Goal: Transaction & Acquisition: Purchase product/service

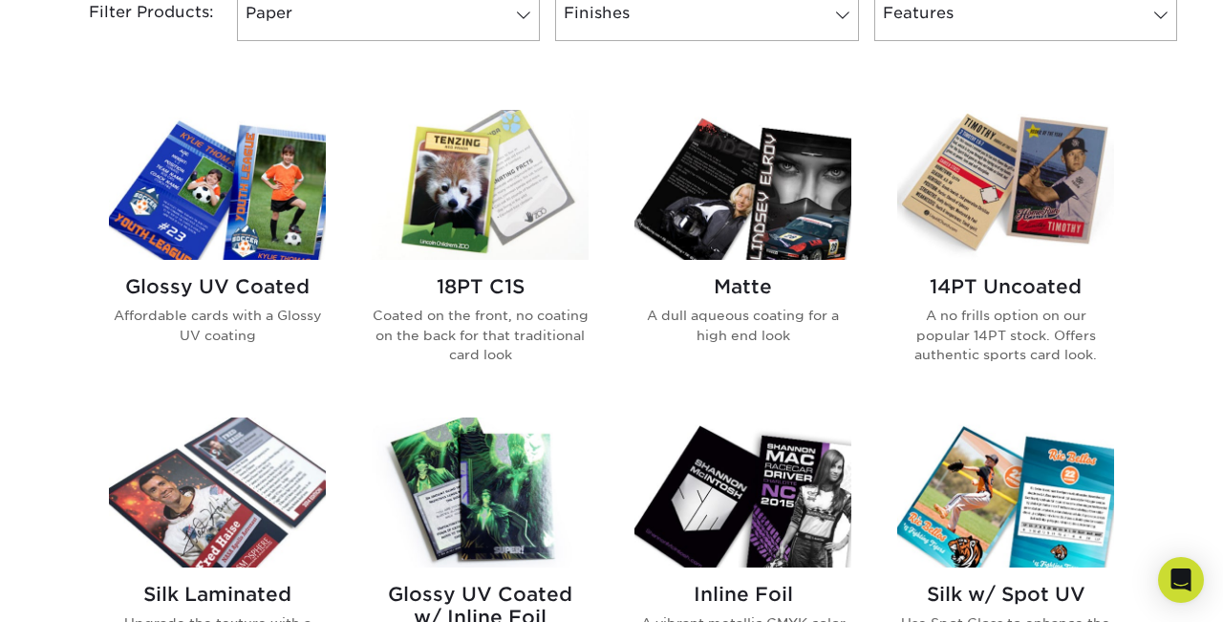
scroll to position [842, 0]
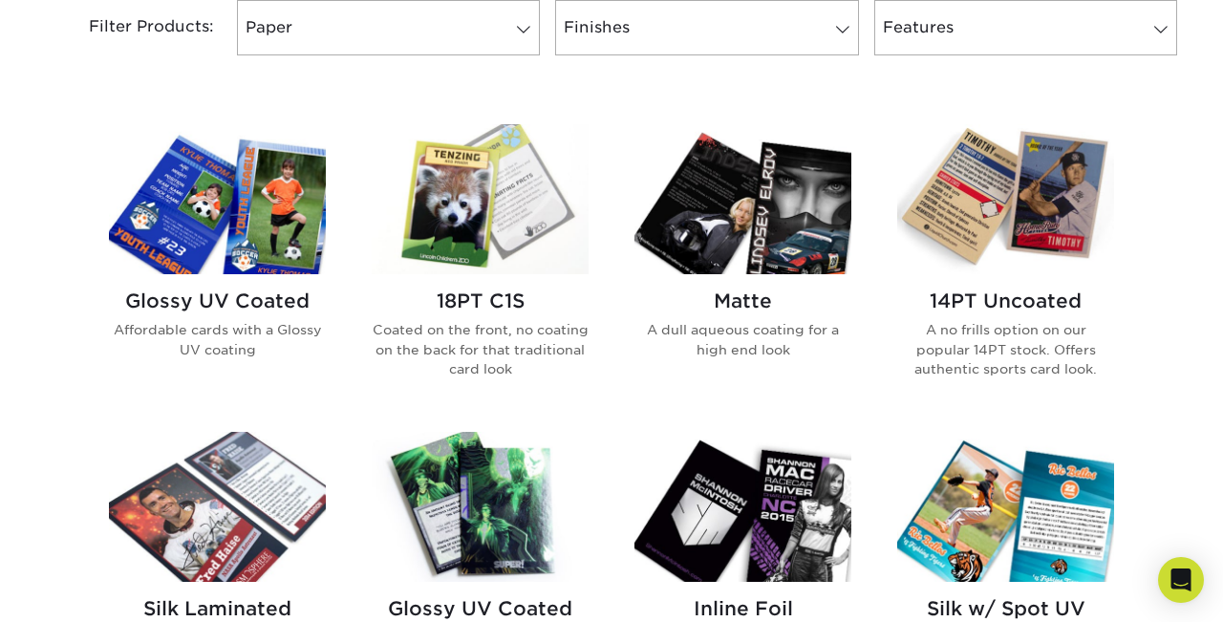
click at [189, 291] on h2 "Glossy UV Coated" at bounding box center [217, 300] width 217 height 23
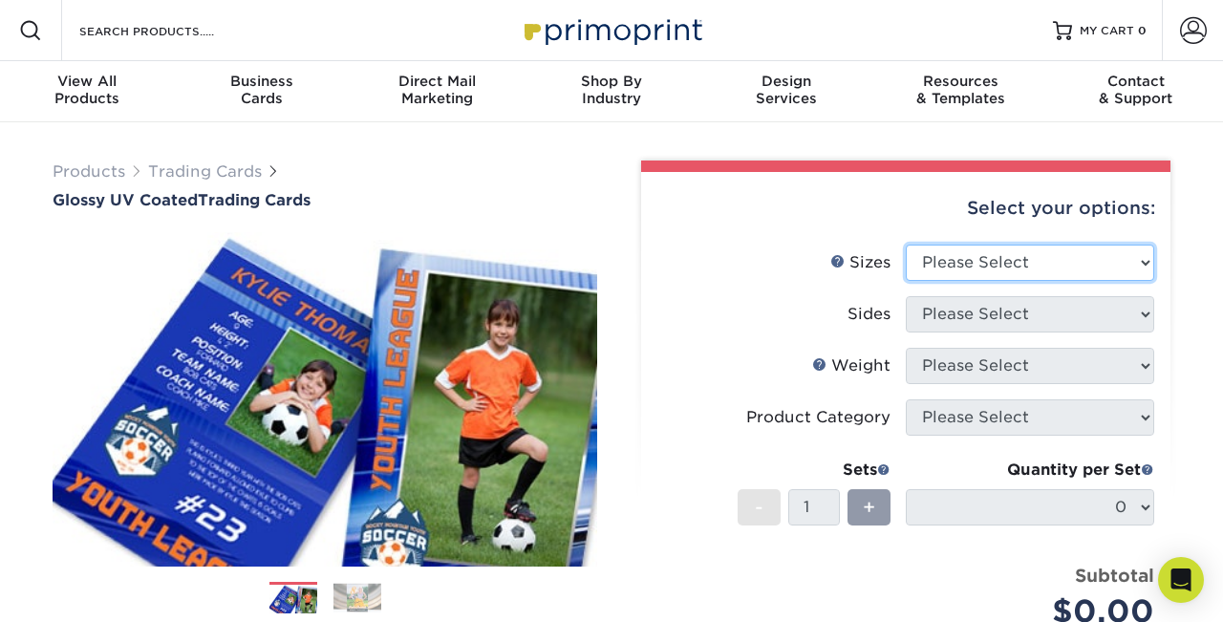
click at [952, 271] on select "Please Select 2.5" x 3.5"" at bounding box center [1030, 263] width 248 height 36
click at [932, 274] on select "Please Select 2.5" x 3.5"" at bounding box center [1030, 263] width 248 height 36
select select "2.50x3.50"
click at [906, 245] on select "Please Select 2.5" x 3.5"" at bounding box center [1030, 263] width 248 height 36
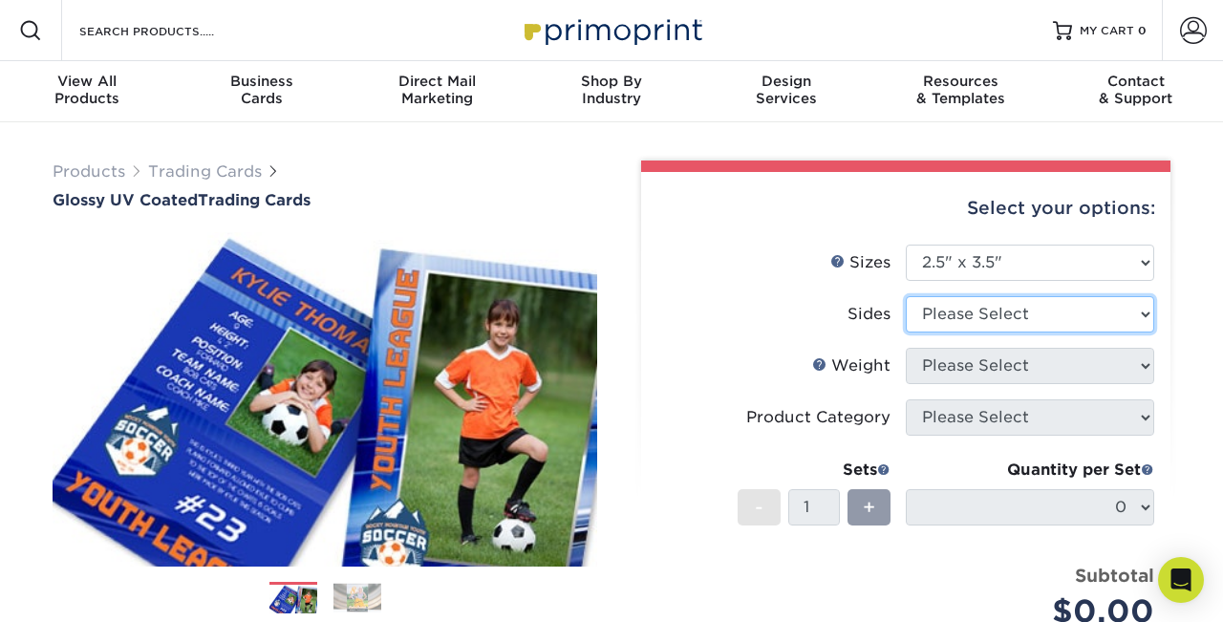
click at [939, 319] on select "Please Select Print Both Sides Print Front Only" at bounding box center [1030, 314] width 248 height 36
select select "13abbda7-1d64-4f25-8bb2-c179b224825d"
click at [906, 296] on select "Please Select Print Both Sides Print Front Only" at bounding box center [1030, 314] width 248 height 36
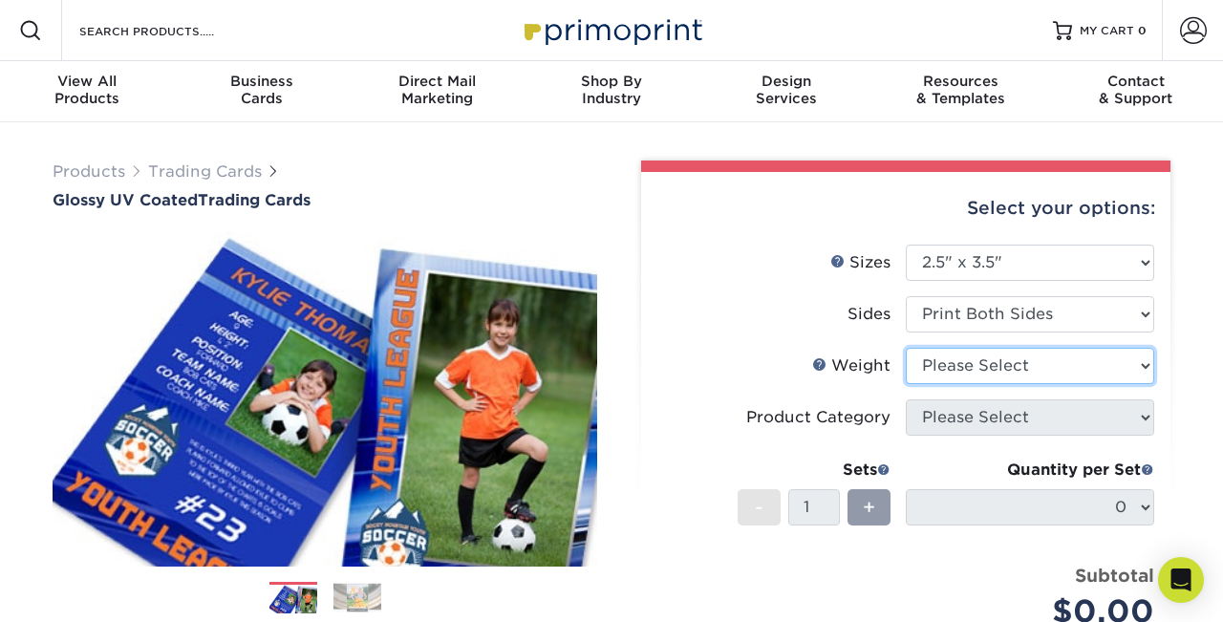
click at [960, 366] on select "Please Select 16PT 14PT 18PT C1S" at bounding box center [1030, 366] width 248 height 36
select select "16PT"
click at [906, 348] on select "Please Select 16PT 14PT 18PT C1S" at bounding box center [1030, 366] width 248 height 36
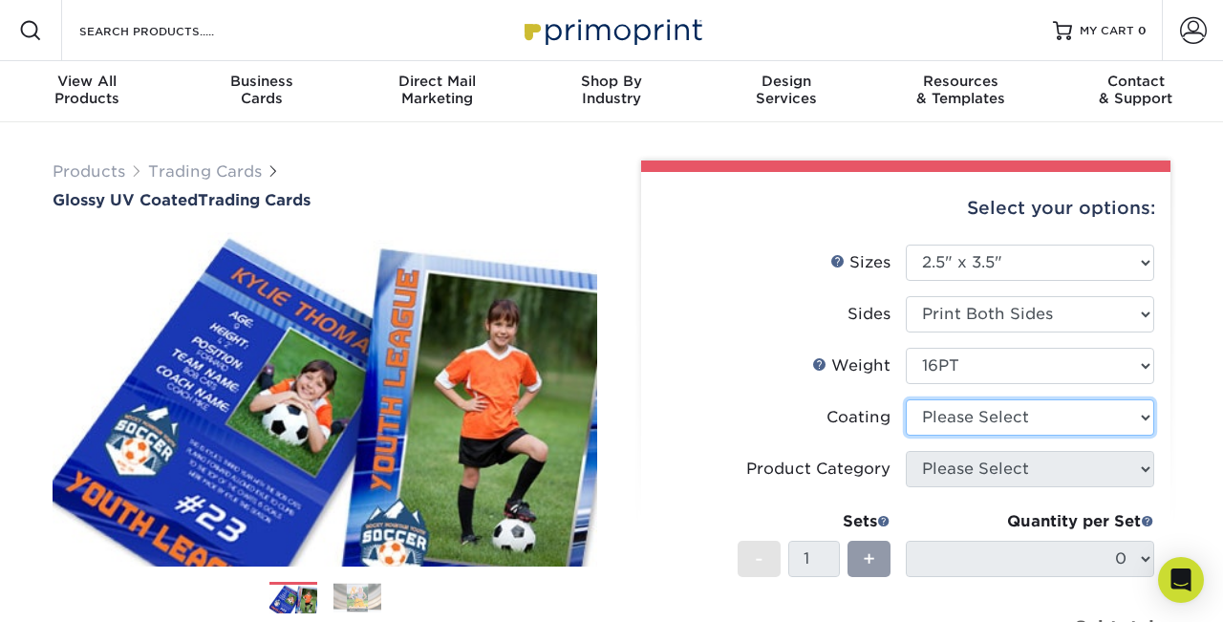
click at [953, 425] on select at bounding box center [1030, 417] width 248 height 36
select select "1e8116af-acfc-44b1-83dc-8181aa338834"
click at [906, 399] on select at bounding box center [1030, 417] width 248 height 36
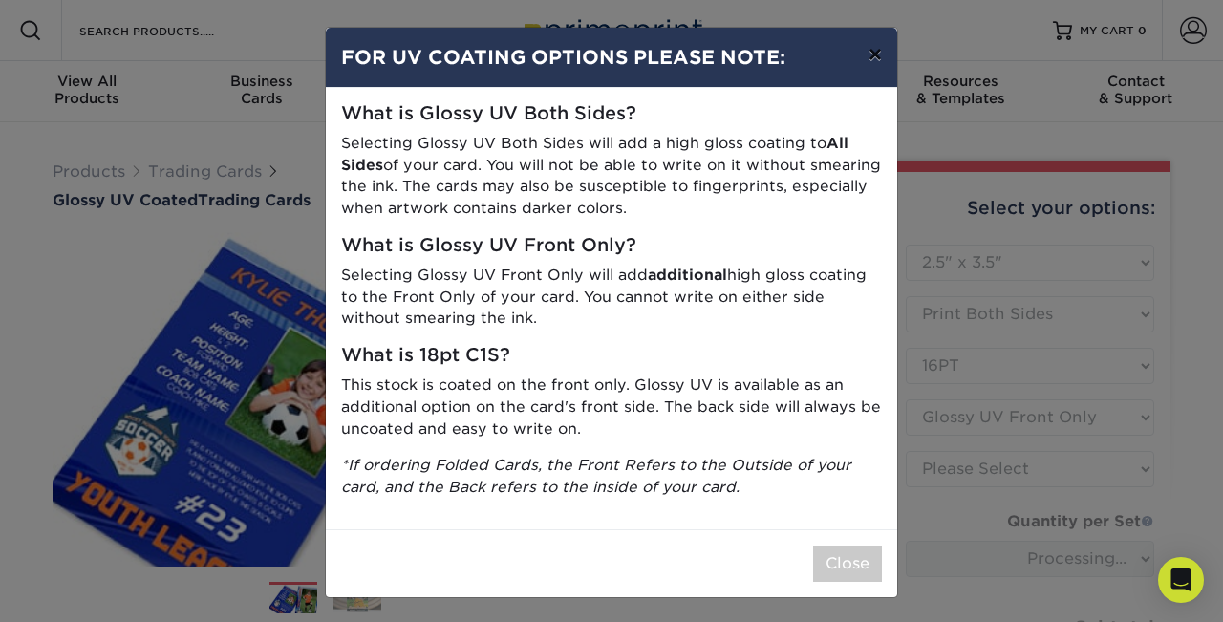
click at [872, 49] on button "×" at bounding box center [875, 54] width 44 height 53
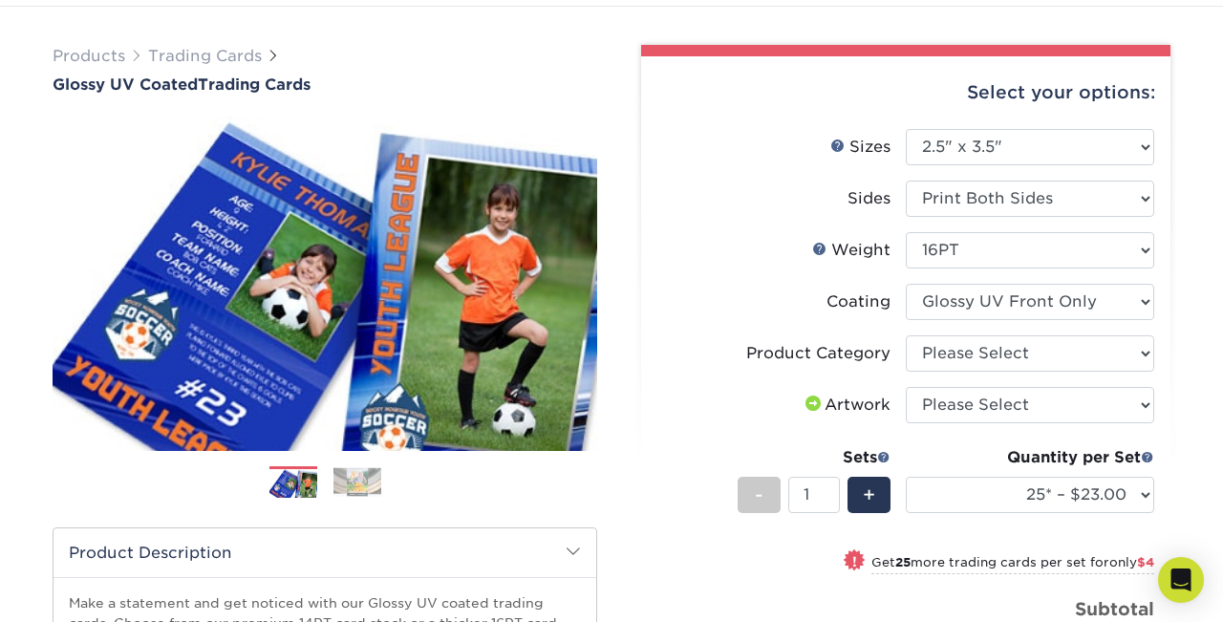
scroll to position [171, 0]
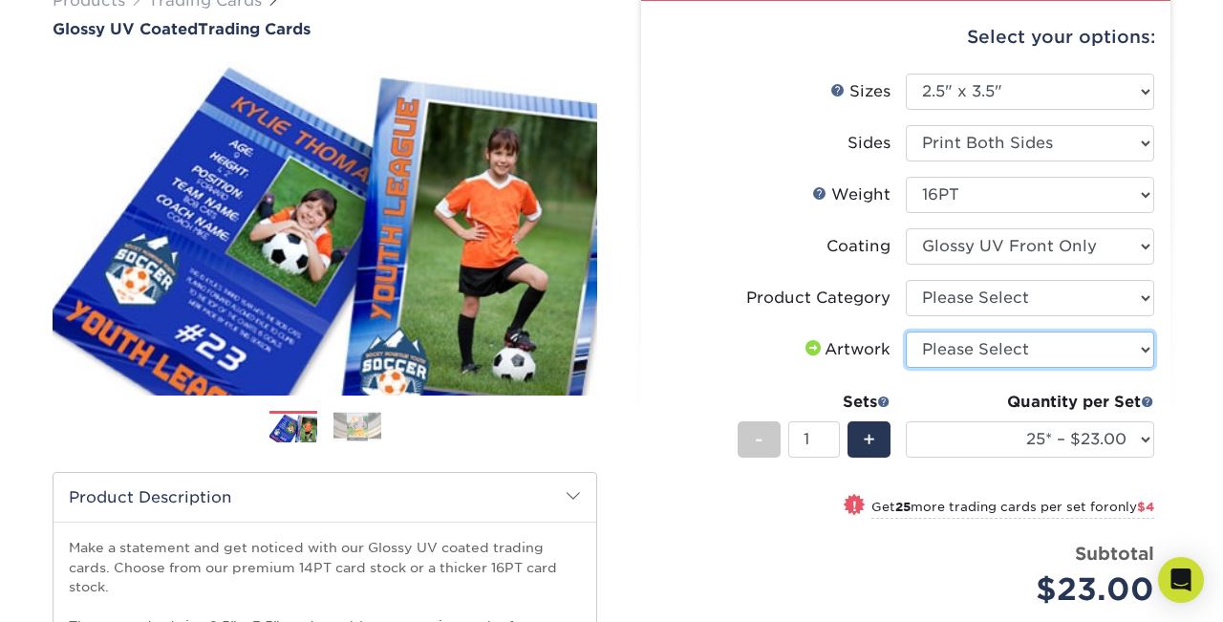
click at [941, 338] on select "Please Select I will upload files I need a design - $100" at bounding box center [1030, 349] width 248 height 36
select select "upload"
click at [906, 331] on select "Please Select I will upload files I need a design - $100" at bounding box center [1030, 349] width 248 height 36
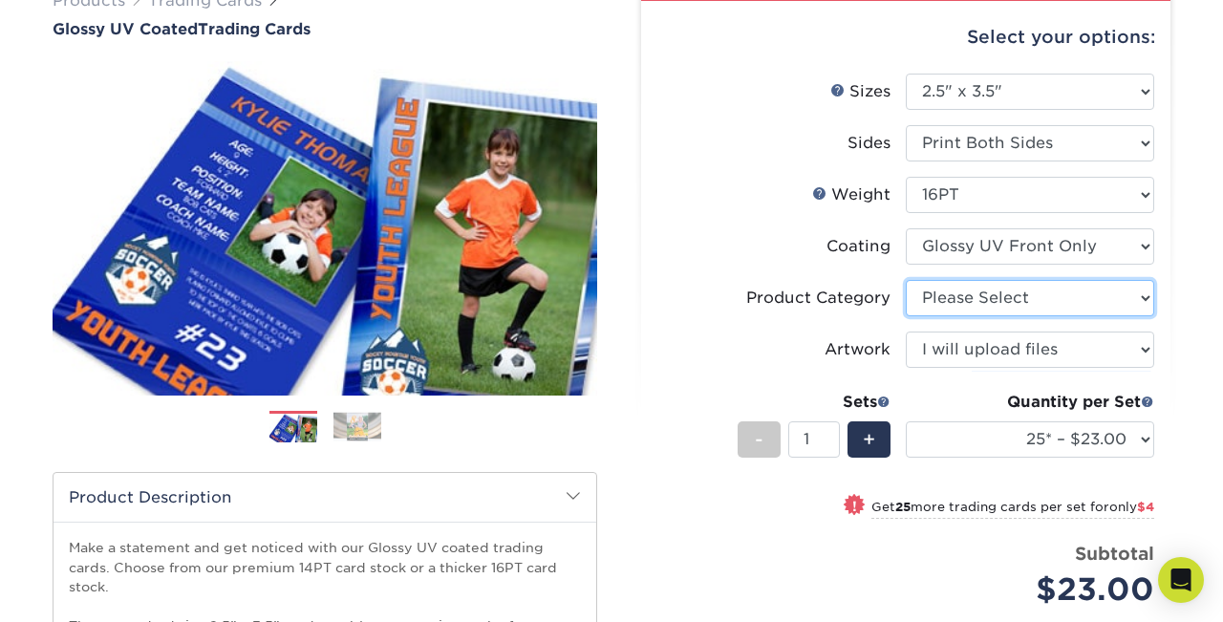
click at [942, 309] on select "Please Select Trading Cards" at bounding box center [1030, 298] width 248 height 36
select select "c2f9bce9-36c2-409d-b101-c29d9d031e18"
click at [906, 280] on select "Please Select Trading Cards" at bounding box center [1030, 298] width 248 height 36
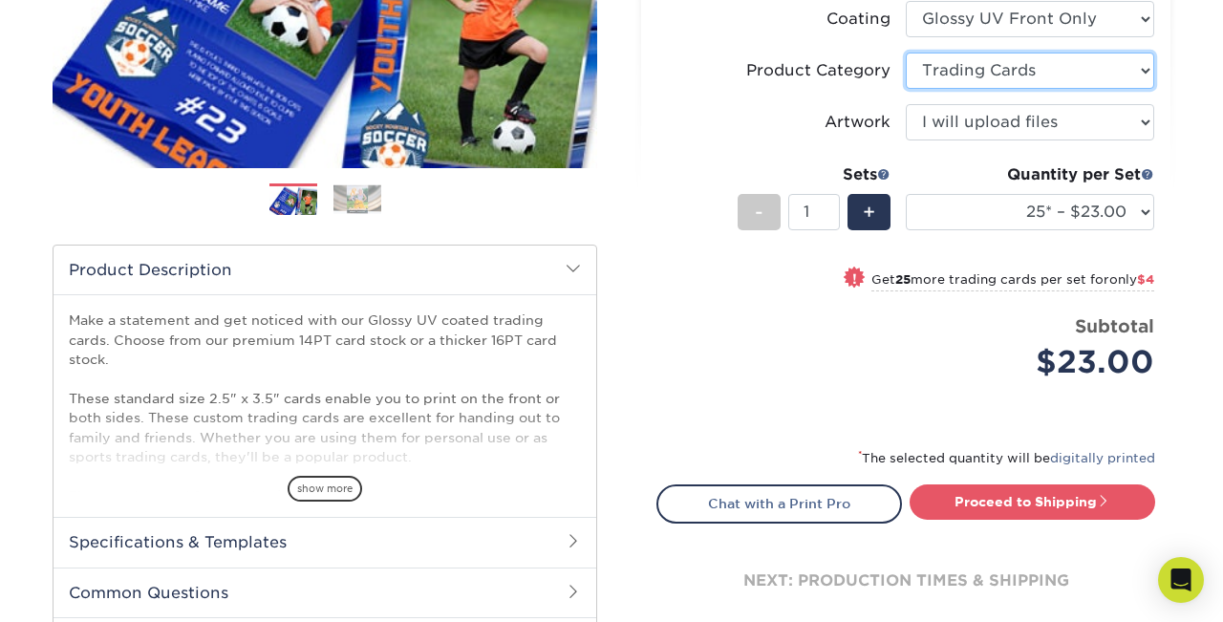
scroll to position [399, 0]
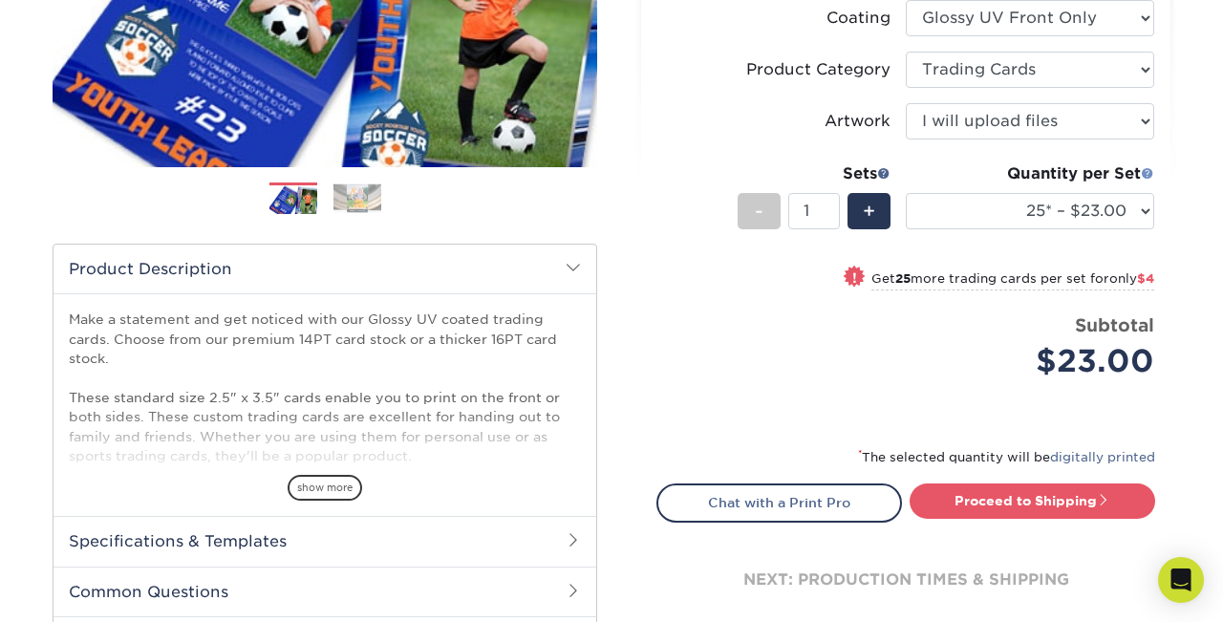
click at [1146, 172] on span at bounding box center [1146, 172] width 13 height 13
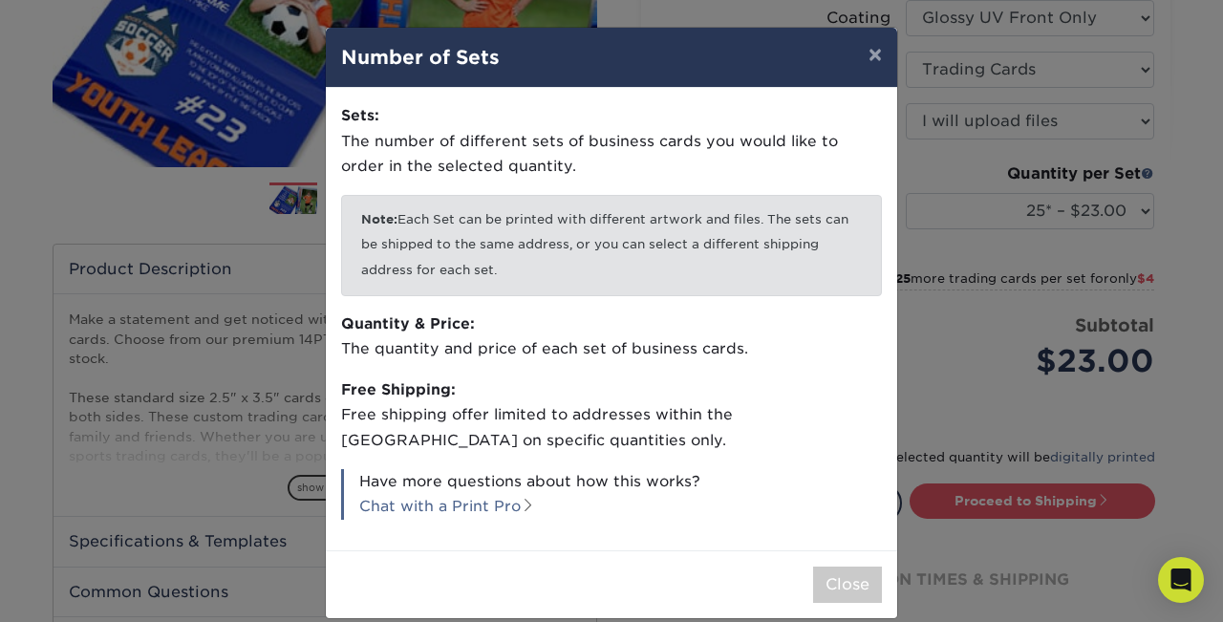
scroll to position [24, 0]
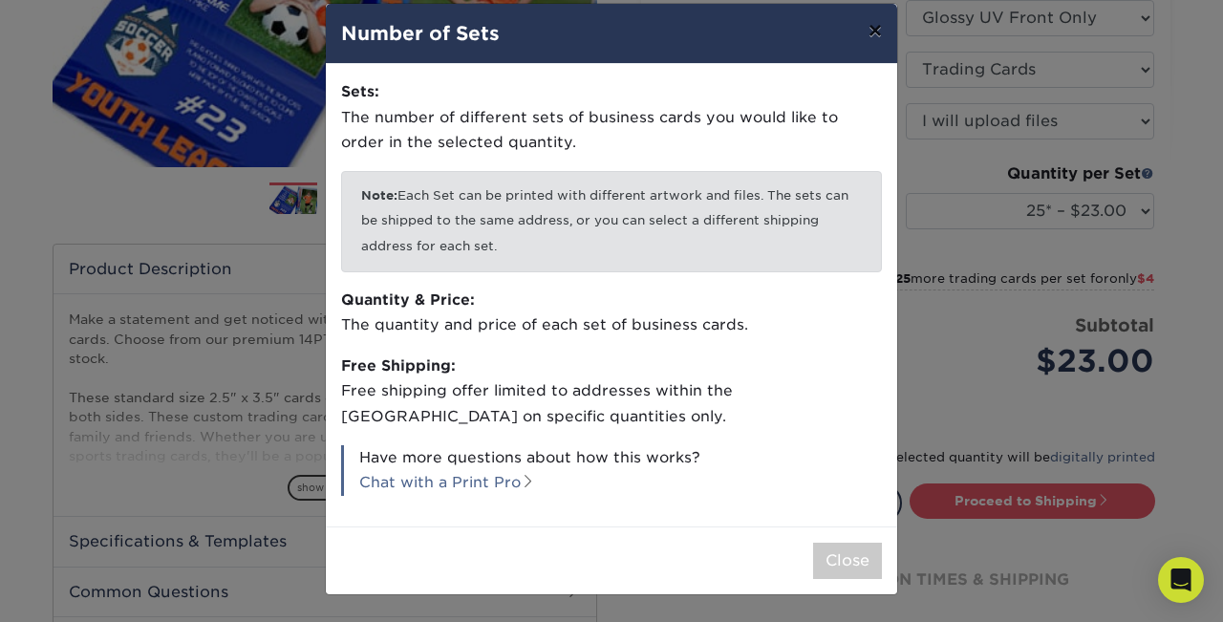
click at [873, 44] on button "×" at bounding box center [875, 30] width 44 height 53
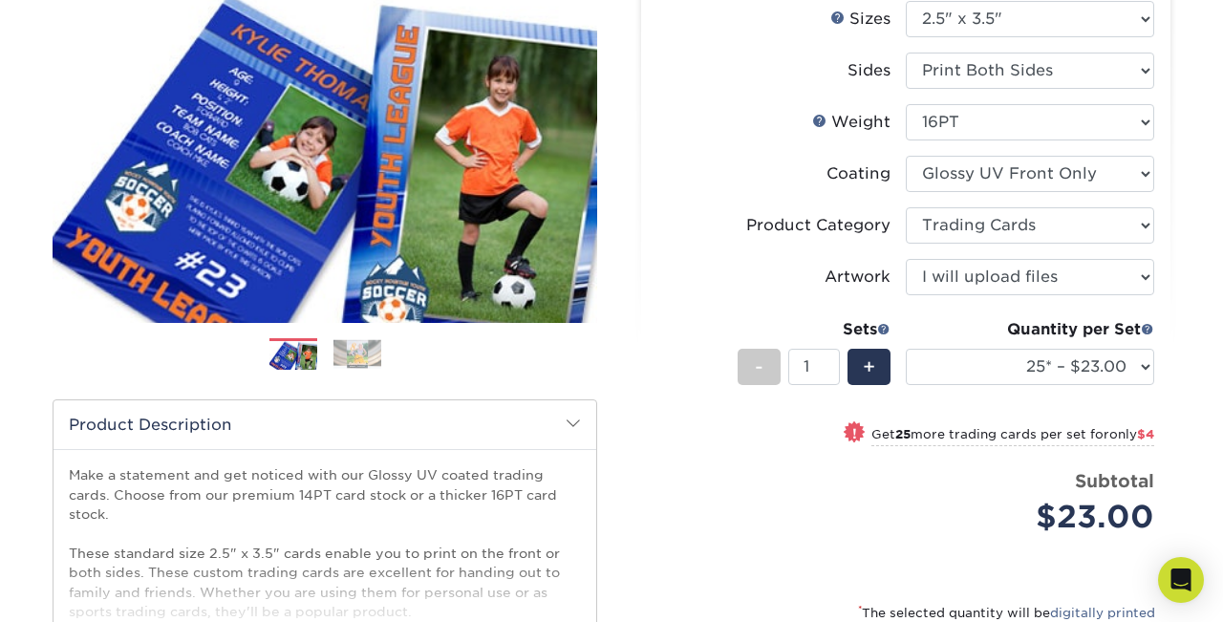
scroll to position [0, 0]
